Goal: Task Accomplishment & Management: Manage account settings

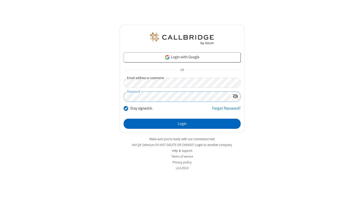
click at [182, 124] on button "Login" at bounding box center [182, 124] width 117 height 10
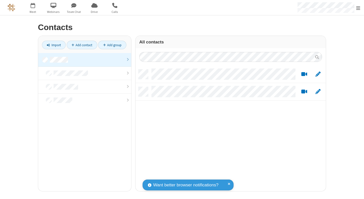
scroll to position [122, 187]
click at [85, 60] on link at bounding box center [84, 60] width 93 height 14
click at [82, 45] on link "Add contact" at bounding box center [82, 45] width 31 height 9
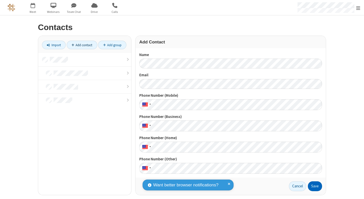
click at [313, 187] on button "Save" at bounding box center [315, 186] width 14 height 10
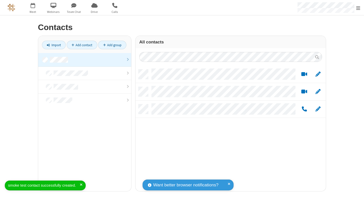
scroll to position [122, 187]
click at [82, 45] on link "Add contact" at bounding box center [82, 45] width 31 height 9
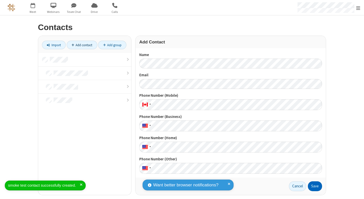
click at [313, 187] on button "Save" at bounding box center [315, 186] width 14 height 10
